Goal: Transaction & Acquisition: Obtain resource

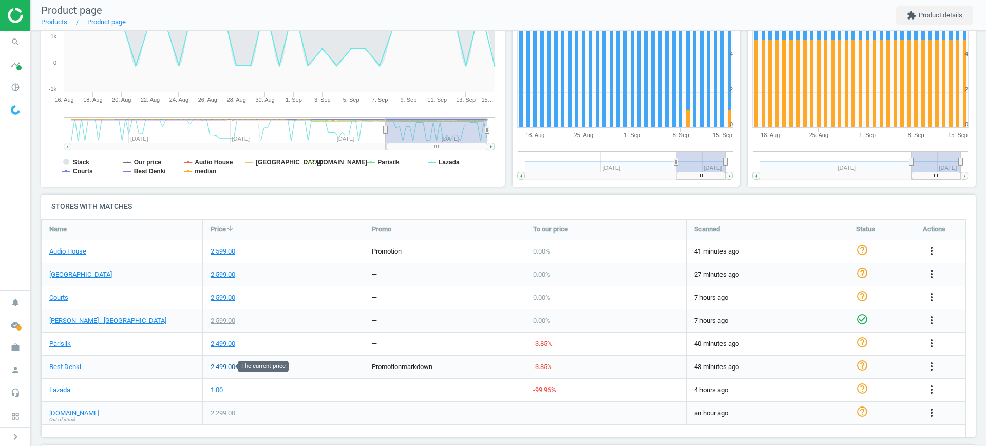
click at [230, 367] on div "2 499.00" at bounding box center [223, 367] width 25 height 9
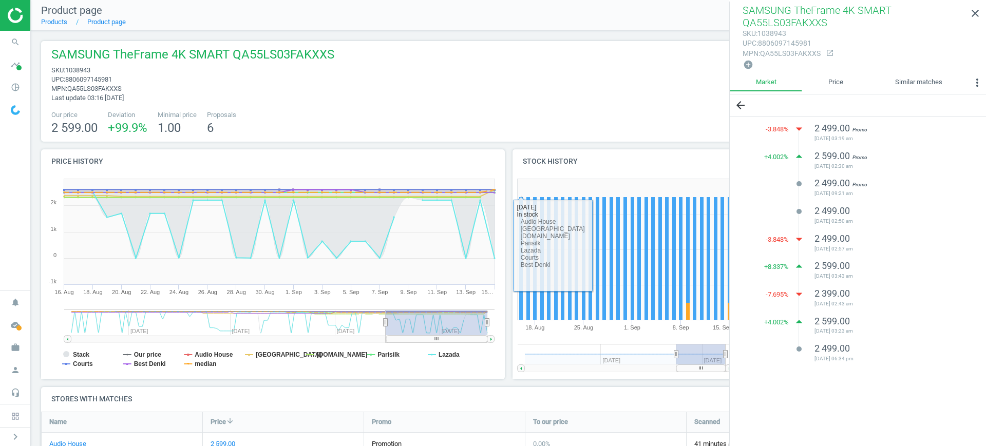
scroll to position [257, 0]
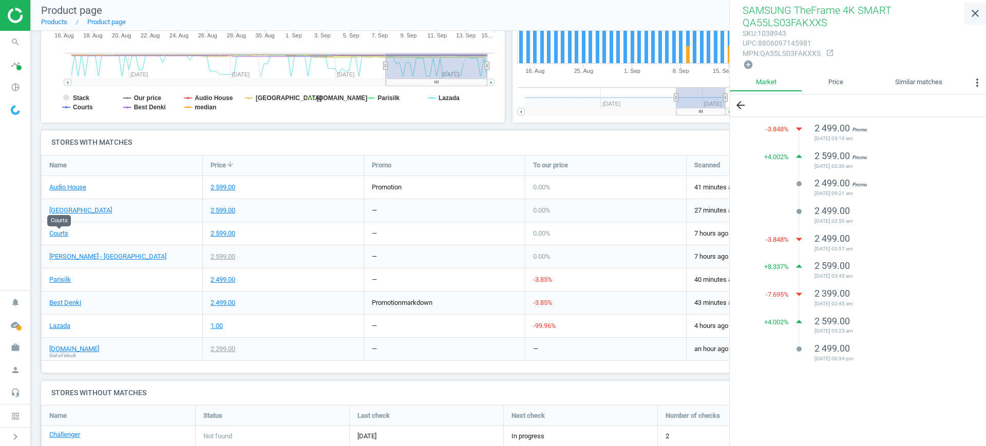
click at [976, 12] on icon "close" at bounding box center [975, 13] width 12 height 12
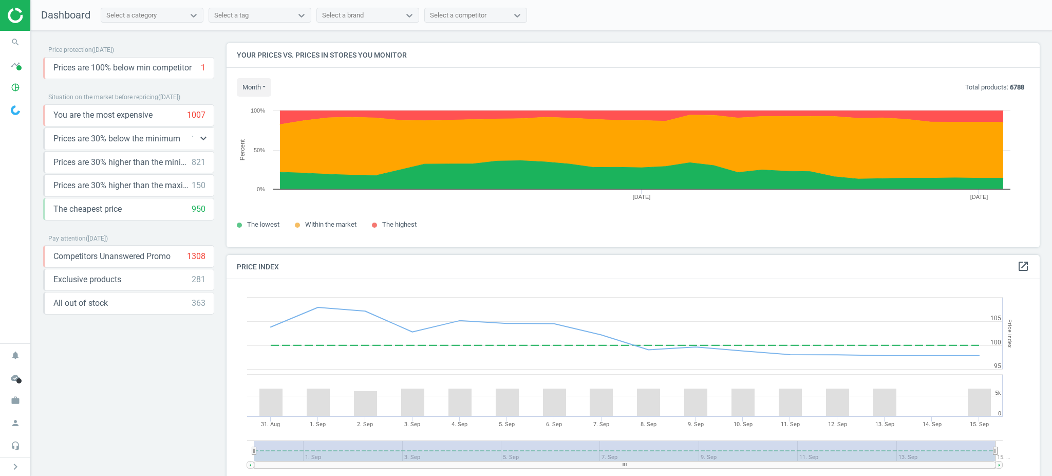
scroll to position [224, 823]
click at [13, 61] on icon "timeline" at bounding box center [16, 65] width 20 height 20
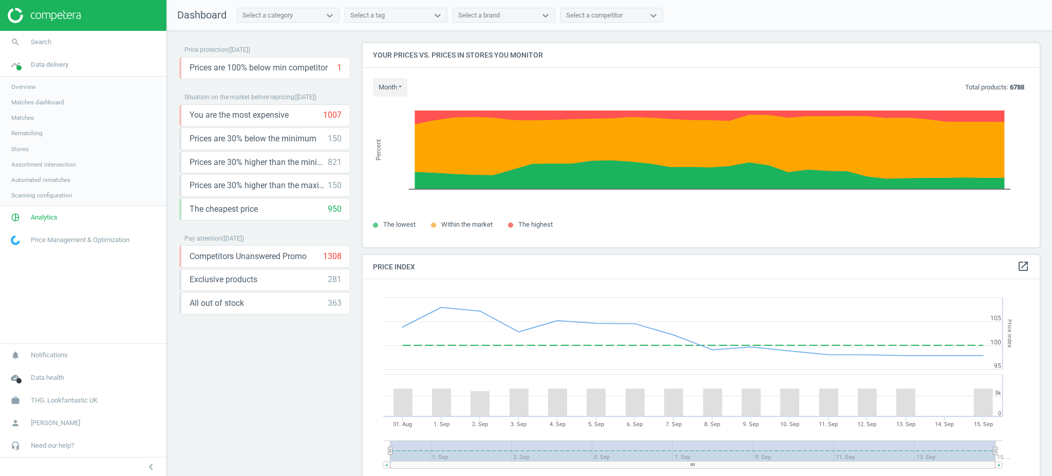
scroll to position [5, 5]
click at [21, 144] on link "Stores" at bounding box center [83, 148] width 166 height 15
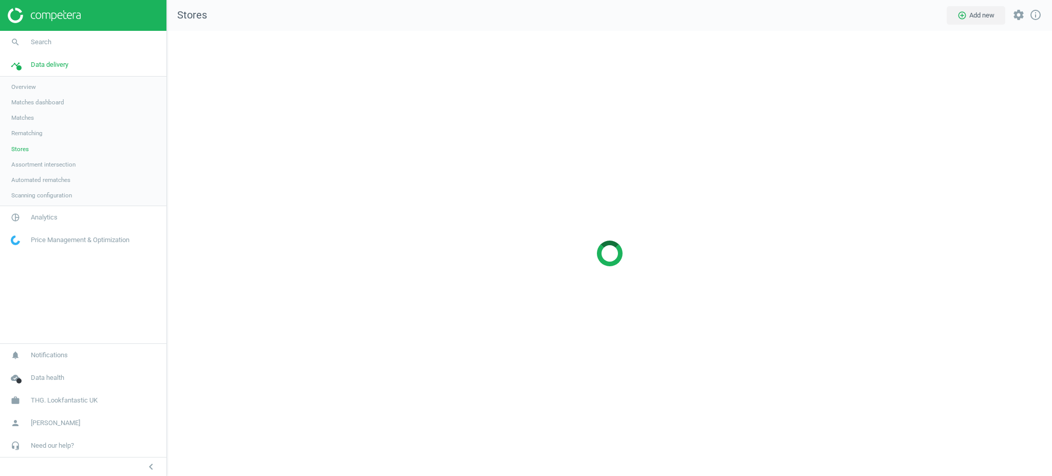
scroll to position [466, 906]
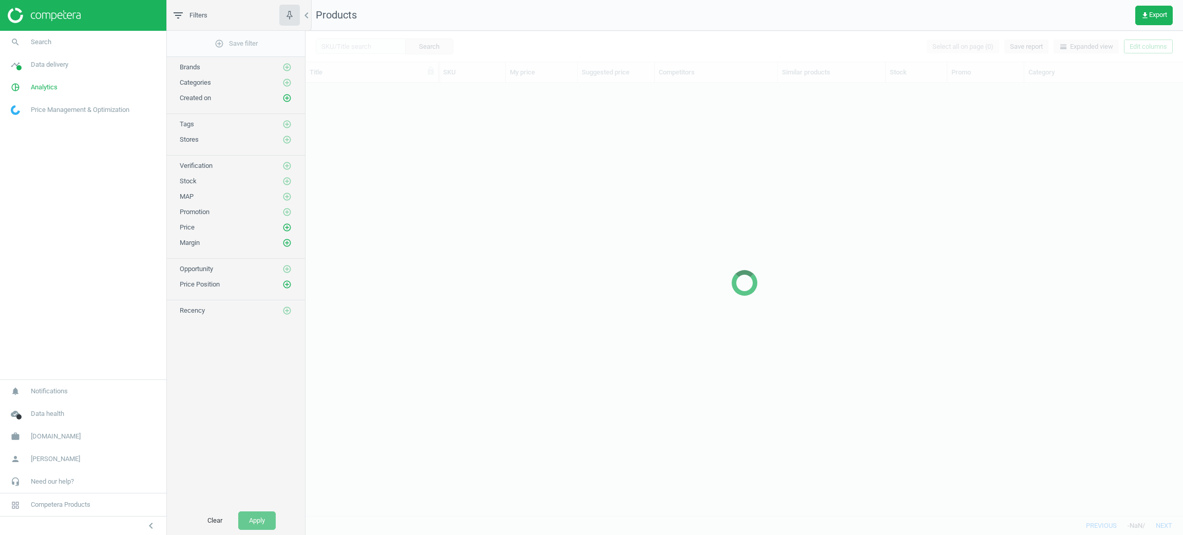
scroll to position [11, 12]
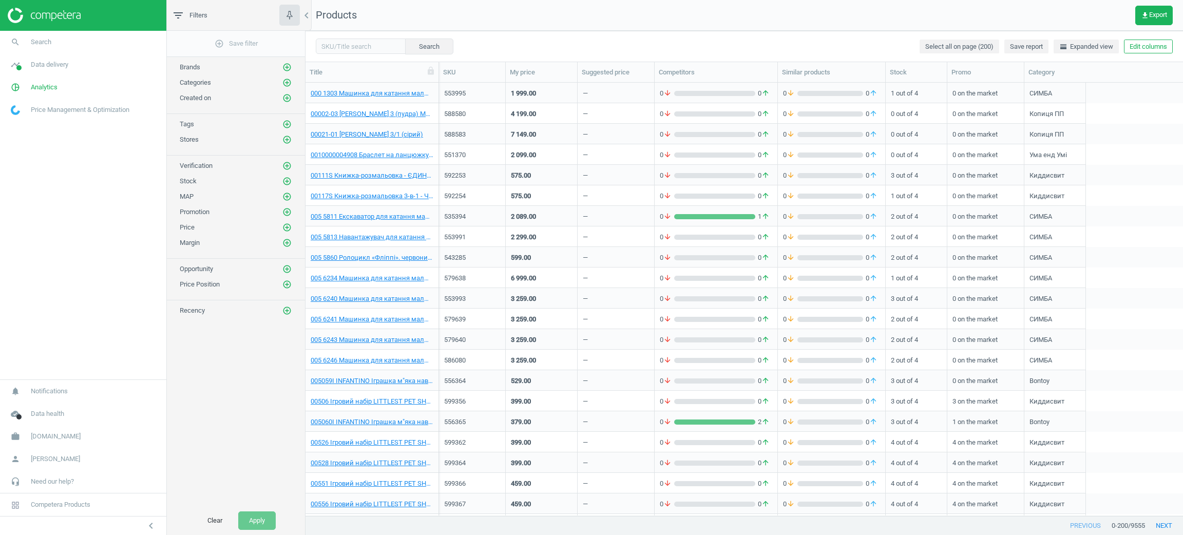
click at [1170, 6] on div "get_app Export" at bounding box center [1159, 16] width 48 height 20
click at [1159, 11] on span "get_app Export" at bounding box center [1154, 15] width 26 height 8
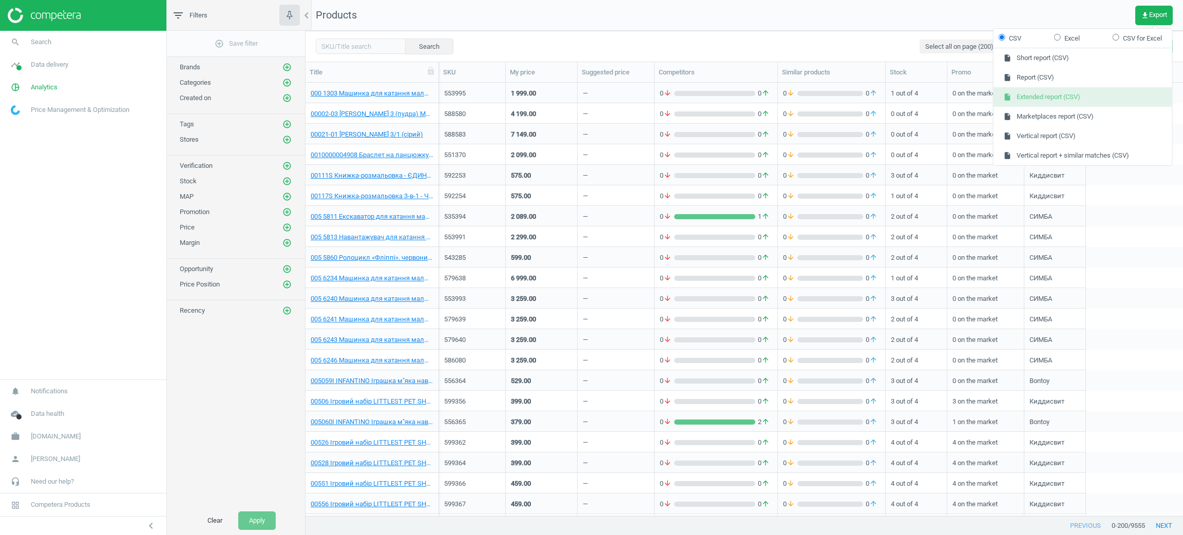
click at [1067, 100] on button "insert_drive_file Extended report (CSV)" at bounding box center [1083, 97] width 179 height 20
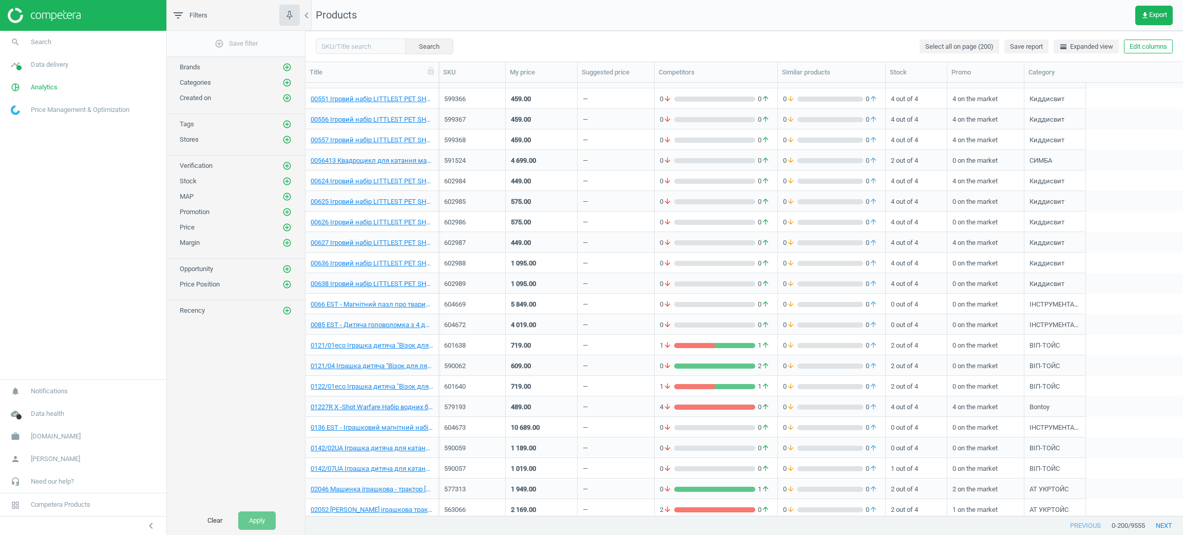
scroll to position [770, 0]
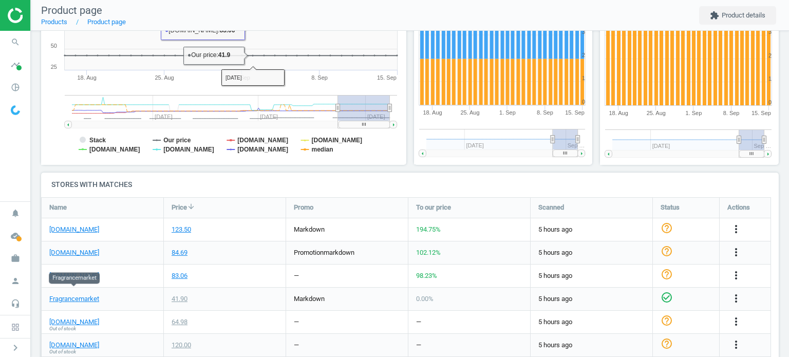
scroll to position [297, 0]
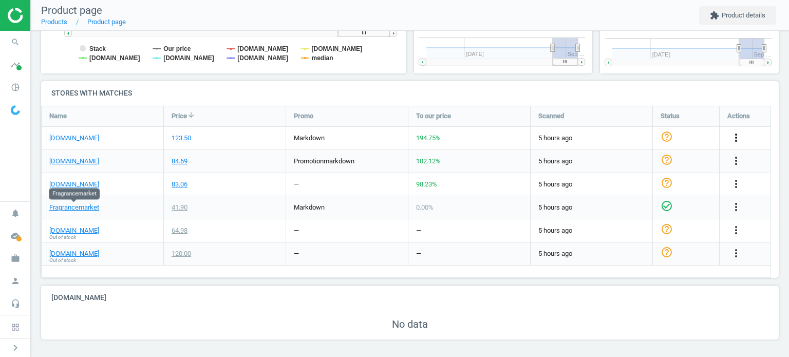
click at [733, 139] on icon "more_vert" at bounding box center [736, 137] width 12 height 12
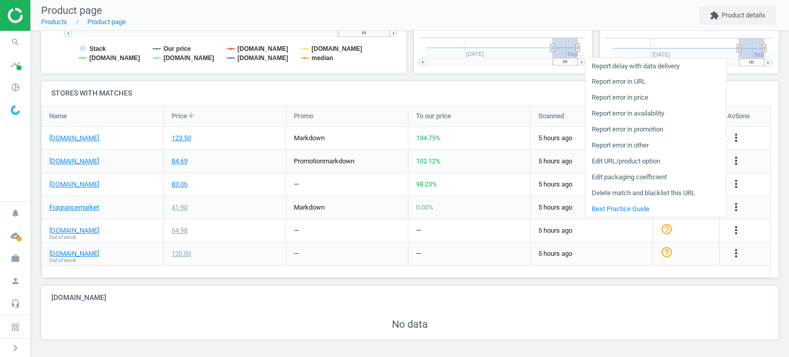
click at [641, 164] on link "Edit URL/product option" at bounding box center [655, 162] width 141 height 16
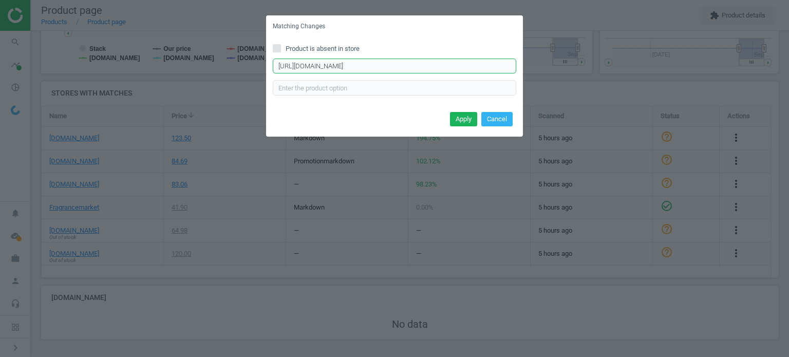
scroll to position [0, 115]
drag, startPoint x: 439, startPoint y: 64, endPoint x: 521, endPoint y: 69, distance: 81.8
click at [522, 69] on div "Product is absent in store https://www.sephora.com/product/acqua-di-gio-pour-ho…" at bounding box center [394, 72] width 257 height 71
click at [496, 124] on button "Cancel" at bounding box center [496, 119] width 31 height 14
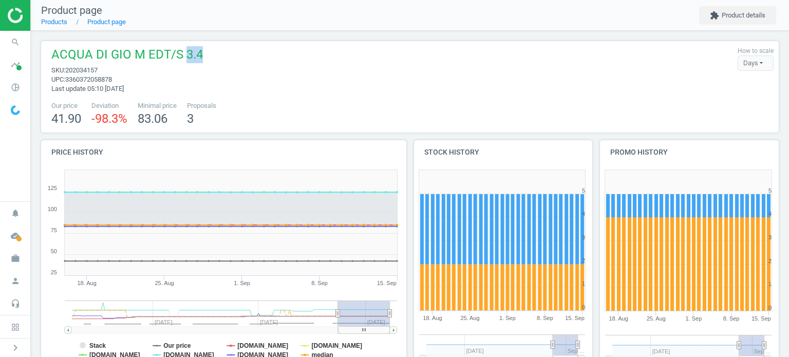
drag, startPoint x: 187, startPoint y: 57, endPoint x: 203, endPoint y: 61, distance: 16.8
click at [203, 61] on div "ACQUA DI GIO M EDT/S 3.4 sku : 202034157 upc : 3360372058878 Last update 05:10 …" at bounding box center [409, 69] width 727 height 47
click at [194, 84] on div "ACQUA DI GIO M EDT/S 3.4 sku : 202034157 upc : 3360372058878 Last update 05:10 …" at bounding box center [124, 69] width 157 height 47
click at [255, 88] on div "ACQUA DI GIO M EDT/S 3.4 sku : 202034157 upc : 3360372058878 Last update 05:10 …" at bounding box center [409, 69] width 727 height 47
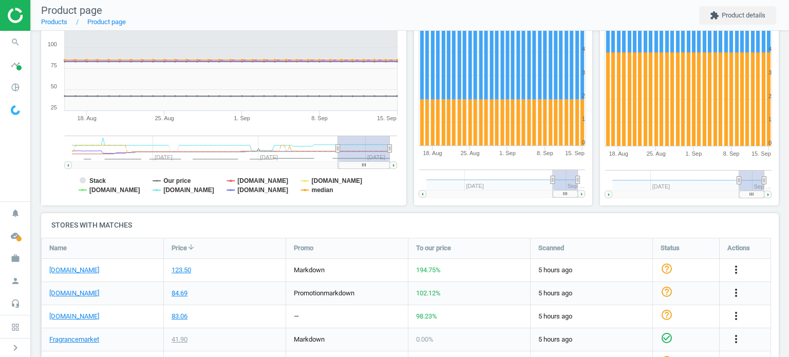
scroll to position [205, 0]
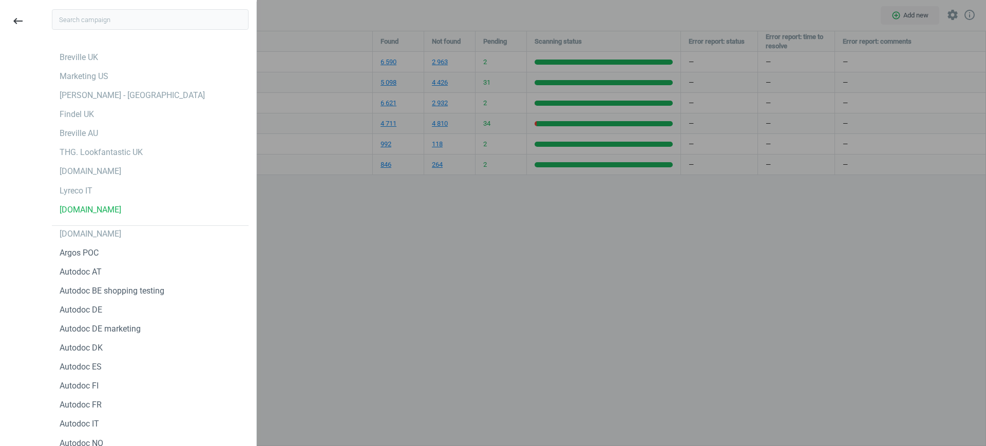
scroll to position [435, 839]
